Goal: Task Accomplishment & Management: Manage account settings

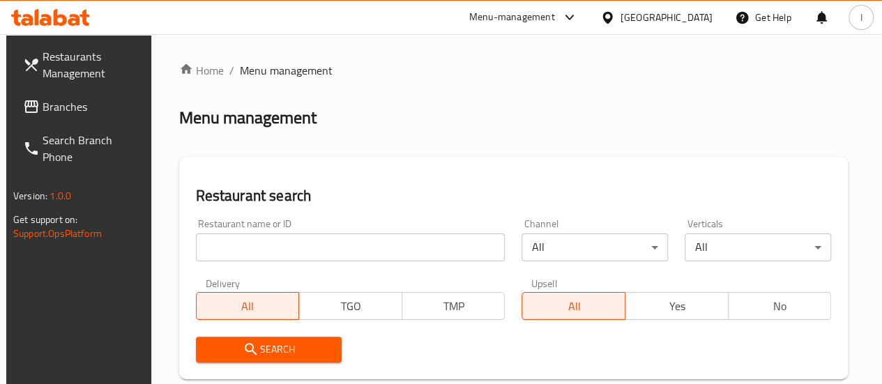
click at [272, 248] on input "search" at bounding box center [350, 248] width 309 height 28
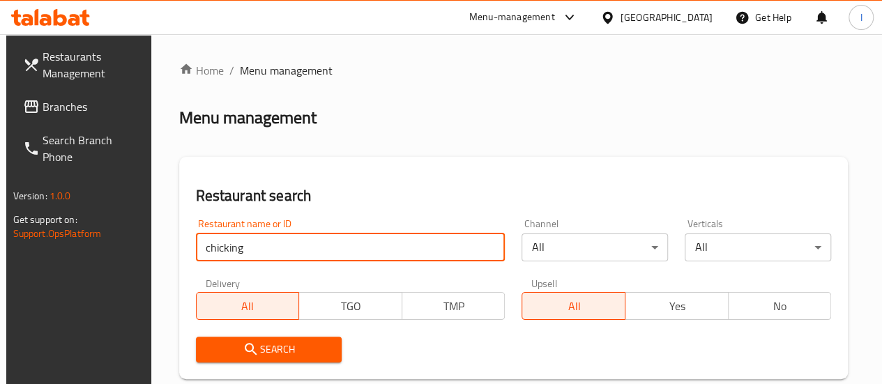
type input "chicking"
click button "Search" at bounding box center [269, 350] width 146 height 26
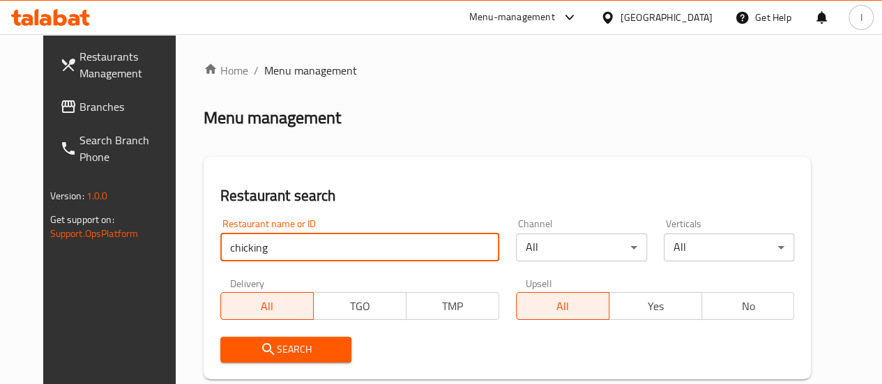
click at [422, 339] on div "Search" at bounding box center [507, 349] width 591 height 43
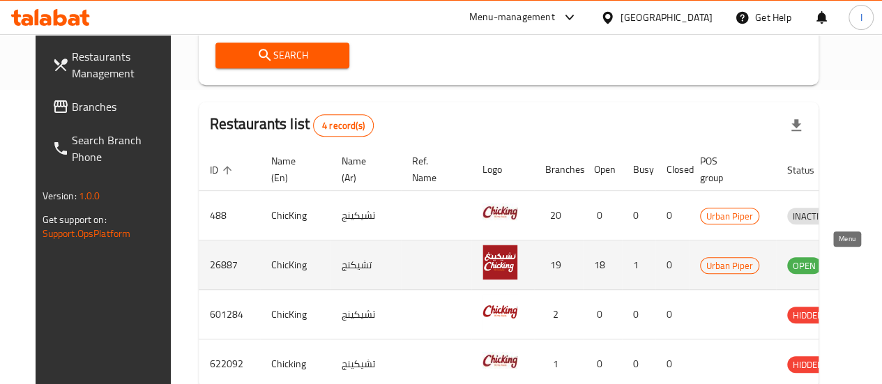
scroll to position [0, 18]
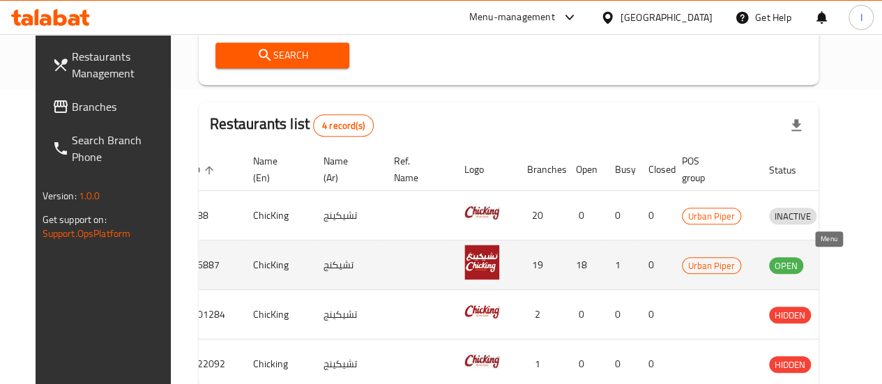
click at [845, 267] on icon "enhanced table" at bounding box center [852, 266] width 15 height 12
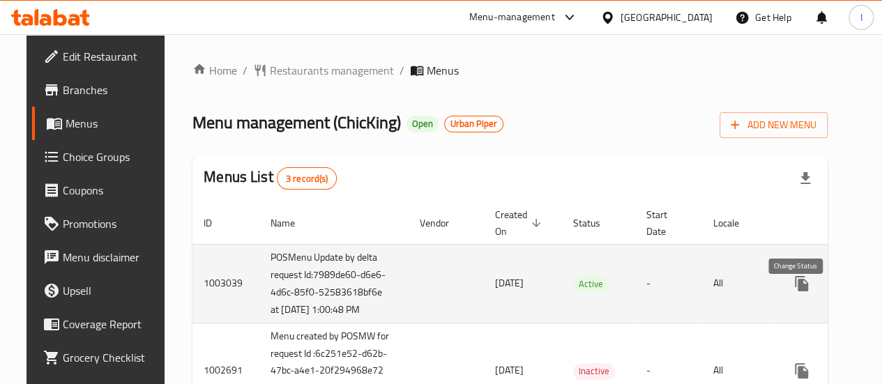
scroll to position [0, 37]
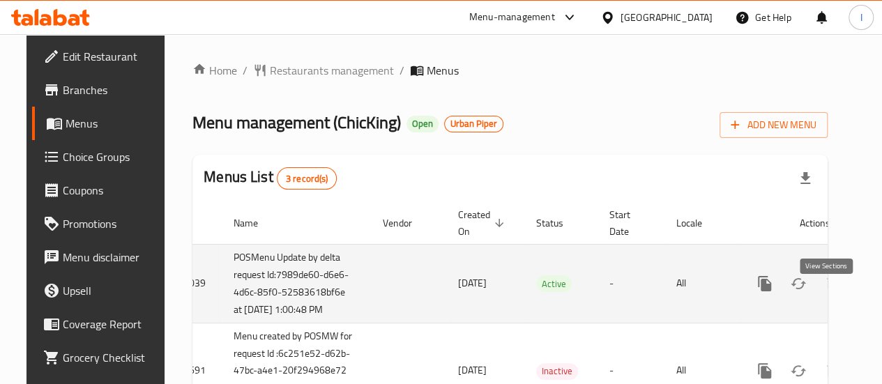
click at [859, 290] on icon "enhanced table" at bounding box center [865, 283] width 13 height 13
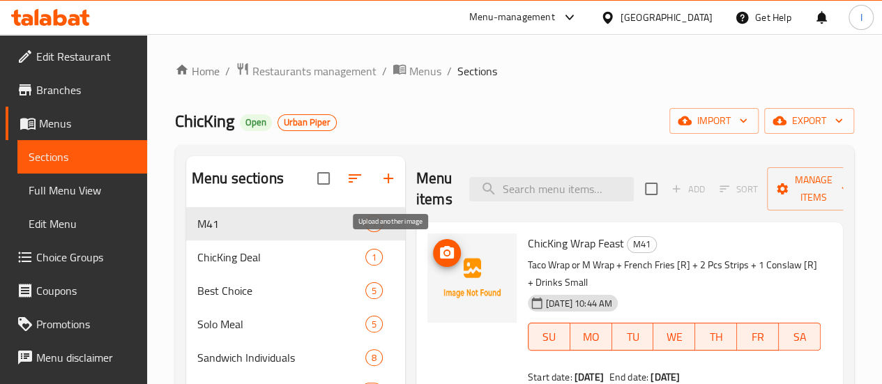
click at [438, 259] on icon "upload picture" at bounding box center [446, 253] width 17 height 17
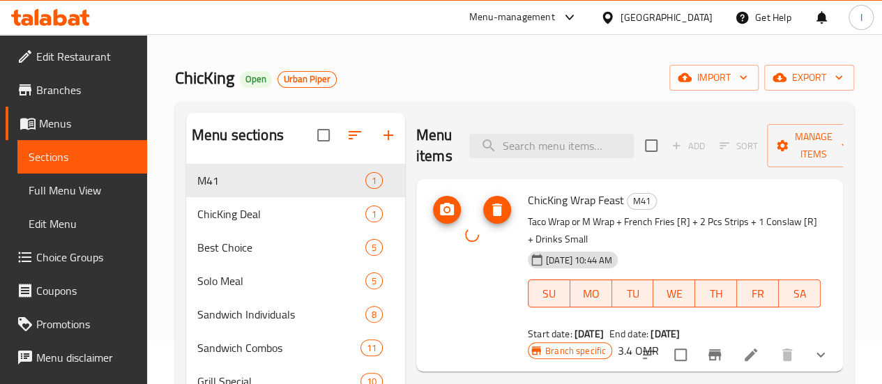
scroll to position [70, 0]
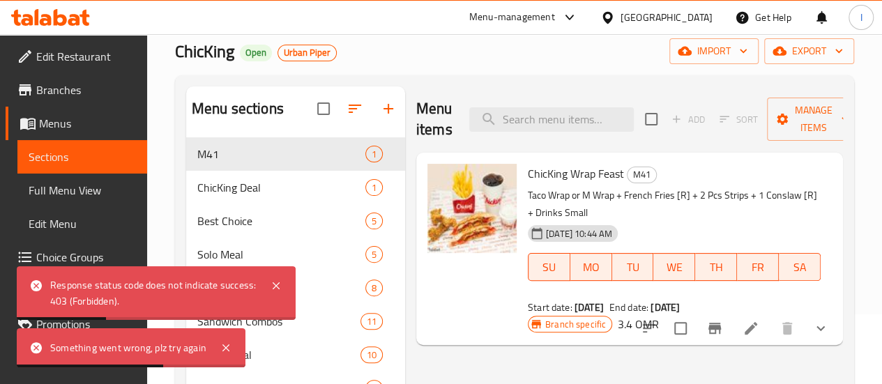
click at [433, 358] on div "Menu items Add Sort Manage items ChicKing Wrap Feast M41 Taco Wrap or M Wrap + …" at bounding box center [624, 348] width 438 height 525
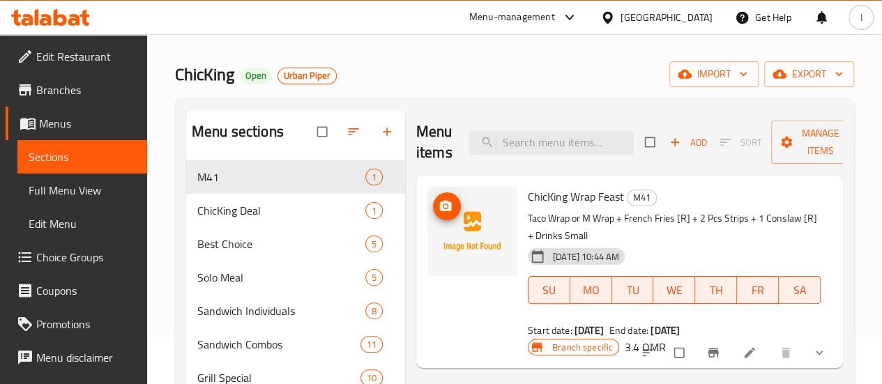
scroll to position [70, 0]
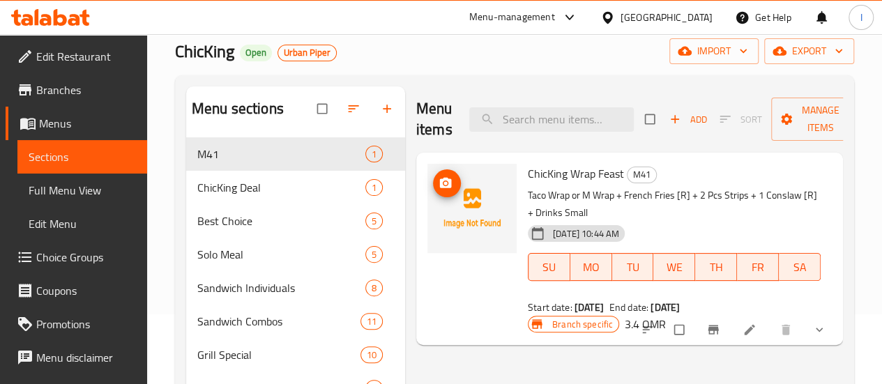
click at [438, 184] on icon "upload picture" at bounding box center [445, 183] width 14 height 14
click at [438, 190] on icon "upload picture" at bounding box center [445, 183] width 14 height 14
